Goal: Transaction & Acquisition: Purchase product/service

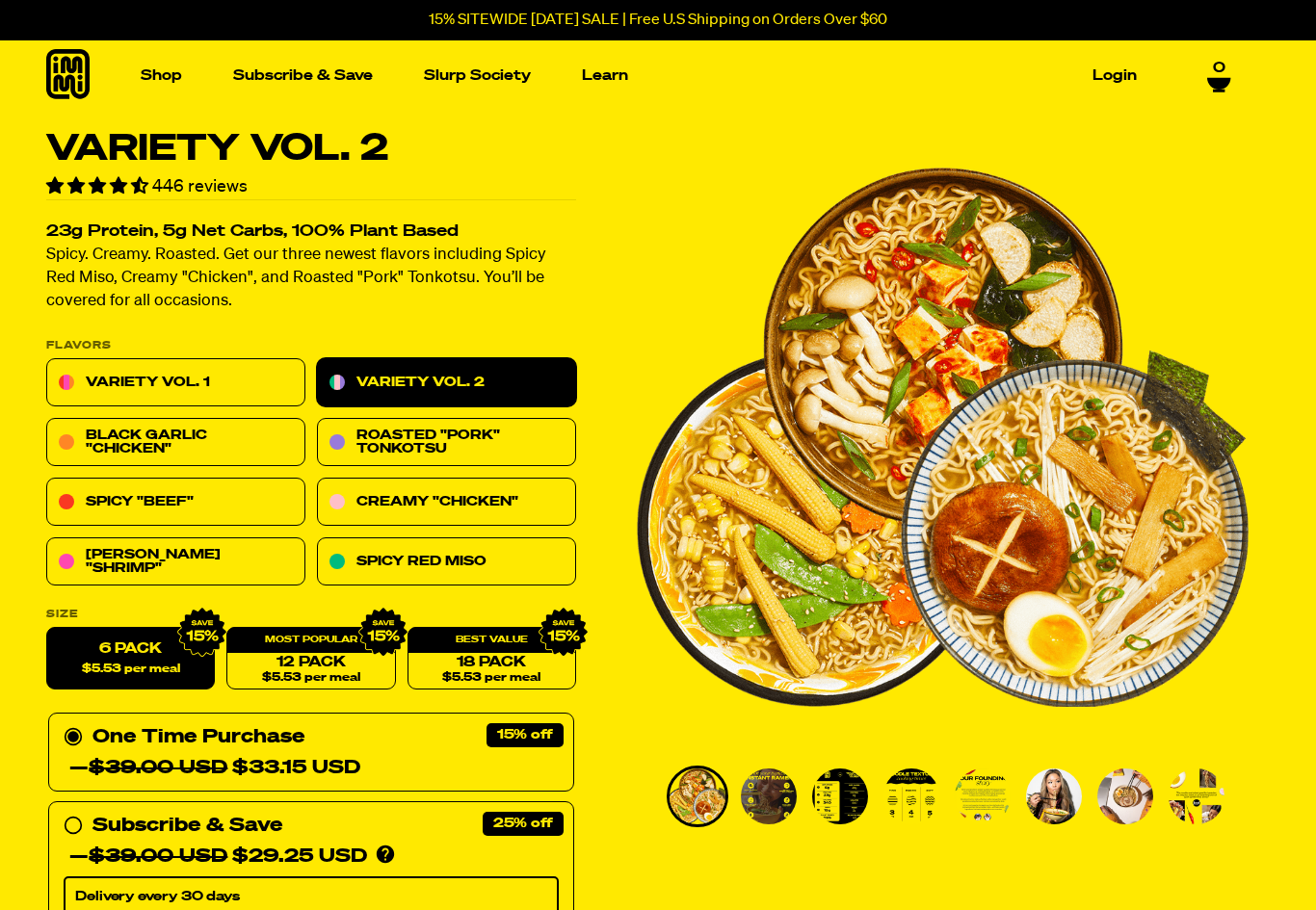
click at [204, 448] on link "Black Garlic "Chicken"" at bounding box center [176, 443] width 260 height 48
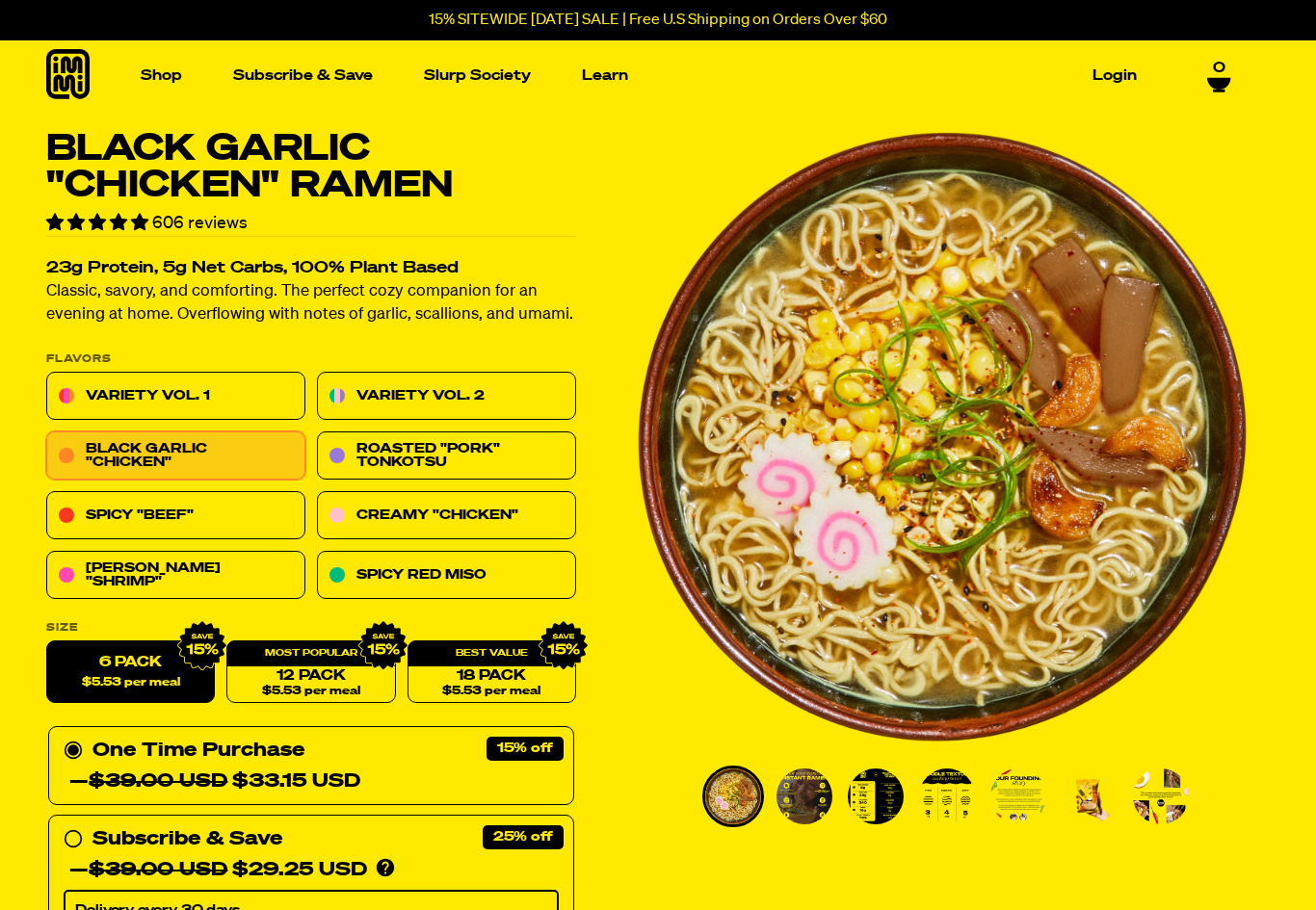
click at [482, 668] on link "18 Pack $5.53 per meal" at bounding box center [491, 673] width 169 height 63
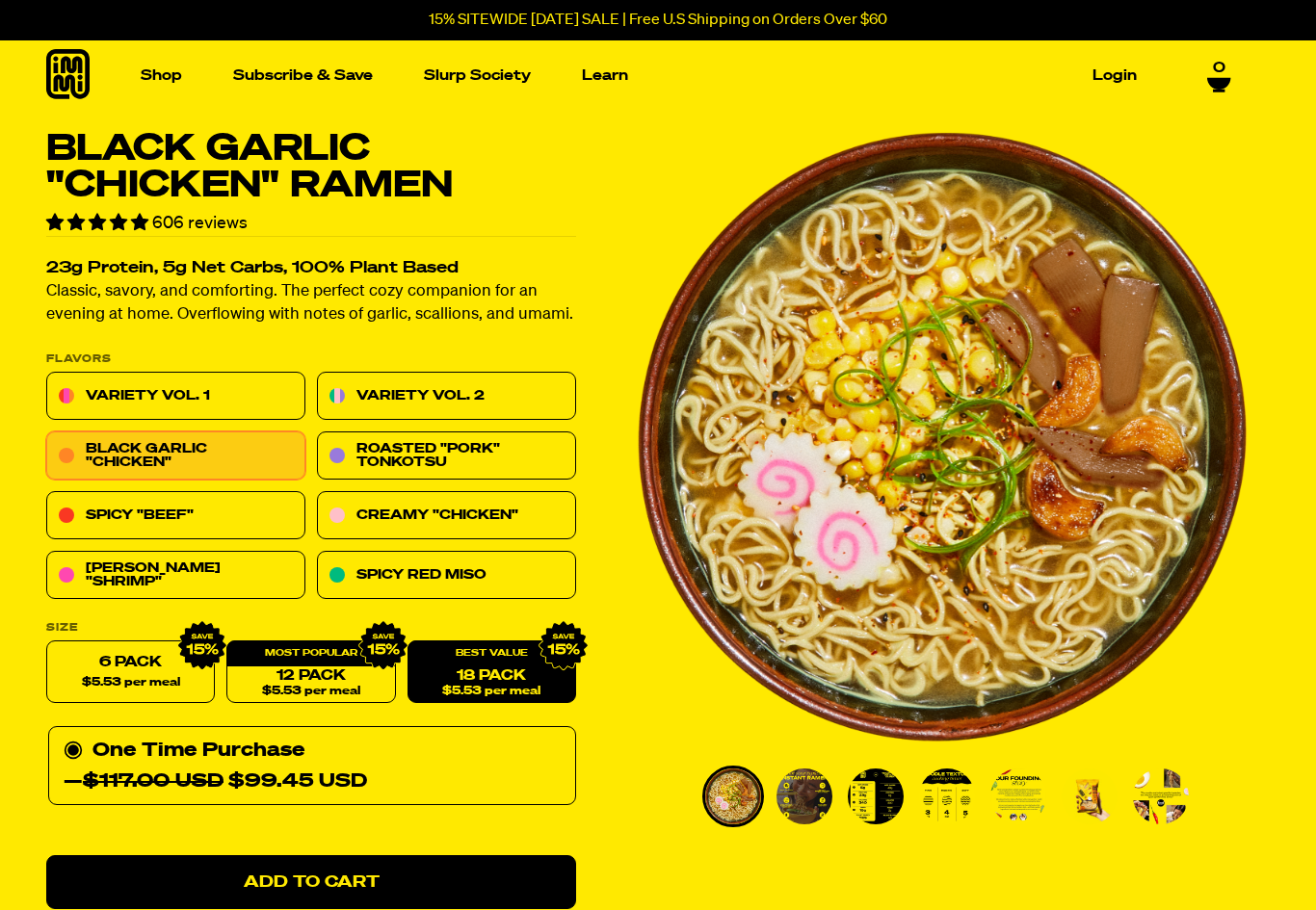
radio input "false"
click at [469, 455] on link "Roasted "Pork" Tonkotsu" at bounding box center [446, 456] width 260 height 48
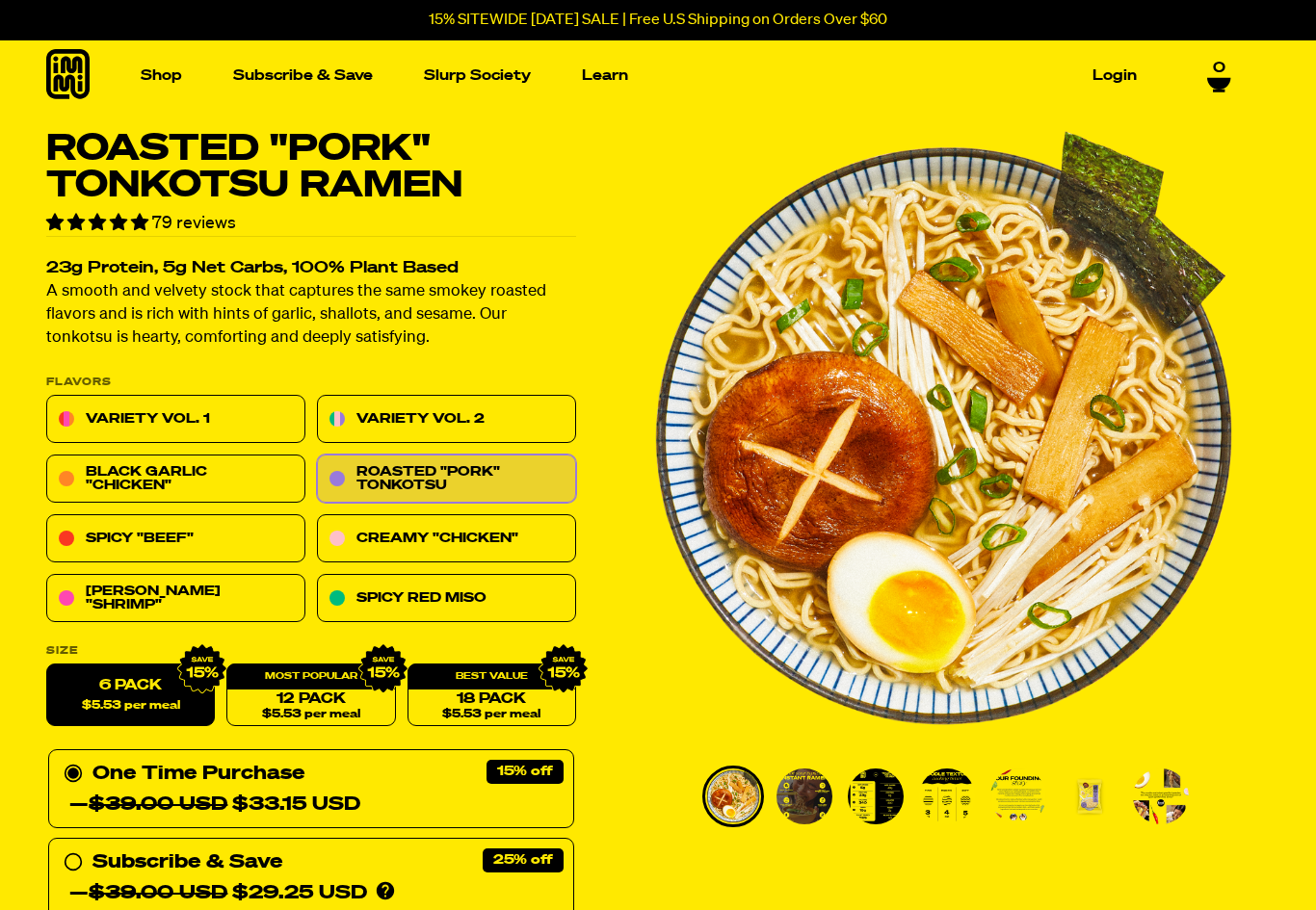
click at [183, 480] on link "Black Garlic "Chicken"" at bounding box center [176, 480] width 260 height 48
